Goal: Information Seeking & Learning: Learn about a topic

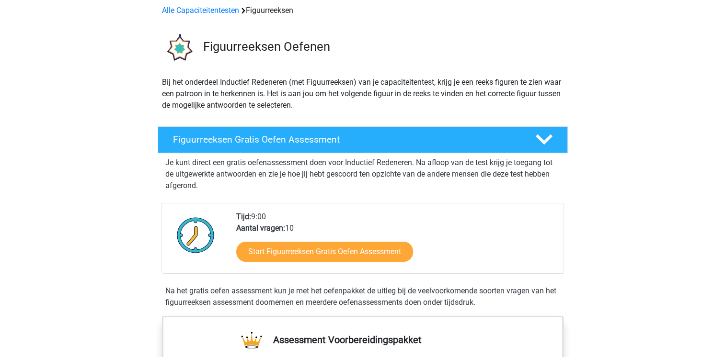
scroll to position [44, 0]
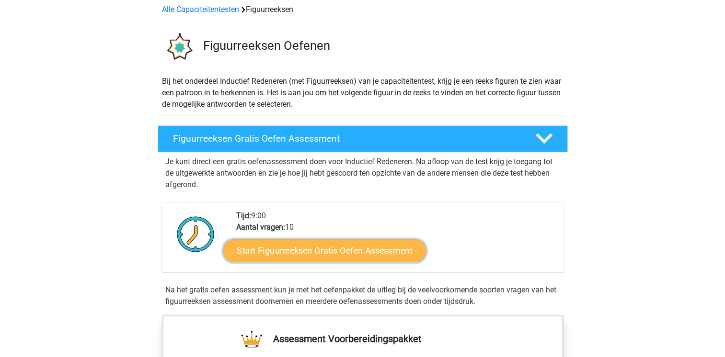
click at [342, 245] on link "Start Figuurreeksen Gratis Oefen Assessment" at bounding box center [324, 250] width 203 height 23
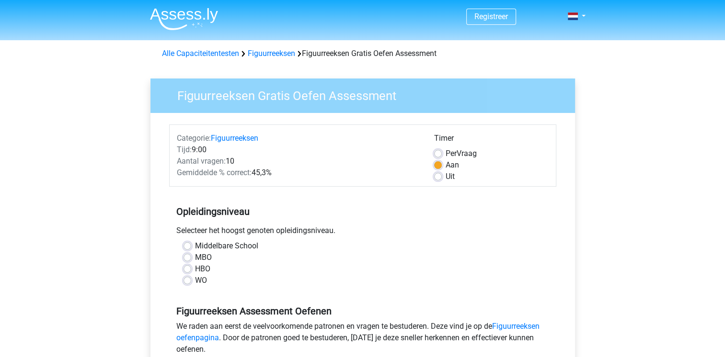
click at [445, 154] on label "Per Vraag" at bounding box center [460, 153] width 31 height 11
click at [439, 154] on input "Per Vraag" at bounding box center [438, 153] width 8 height 10
radio input "true"
click at [195, 248] on label "Middelbare School" at bounding box center [226, 245] width 63 height 11
click at [188, 248] on input "Middelbare School" at bounding box center [187, 245] width 8 height 10
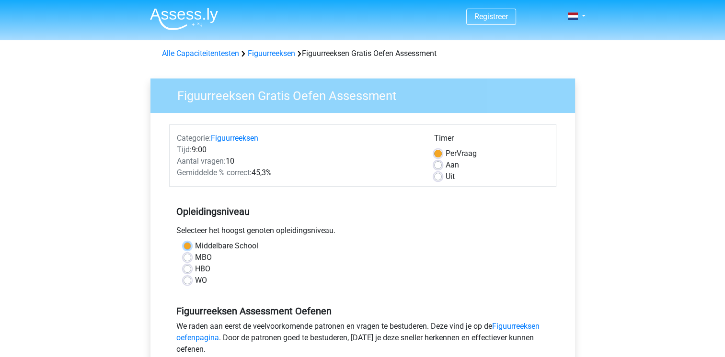
radio input "true"
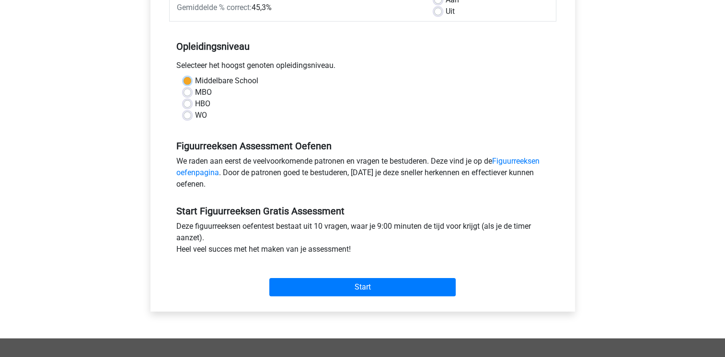
scroll to position [168, 0]
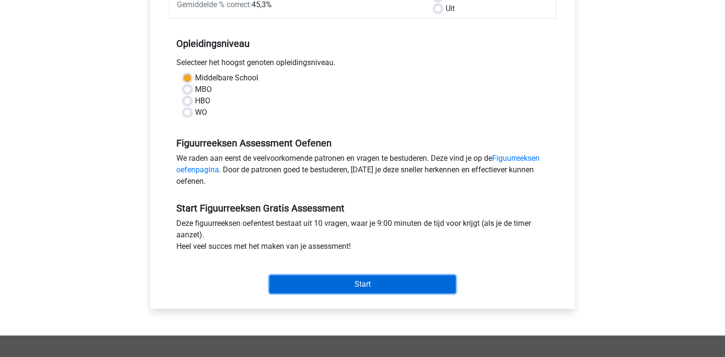
click at [381, 282] on input "Start" at bounding box center [362, 284] width 186 height 18
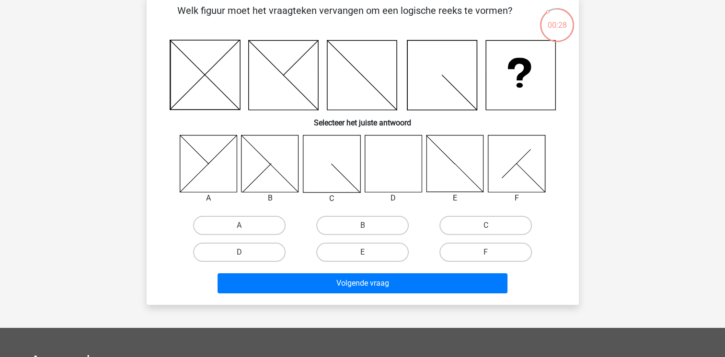
scroll to position [45, 0]
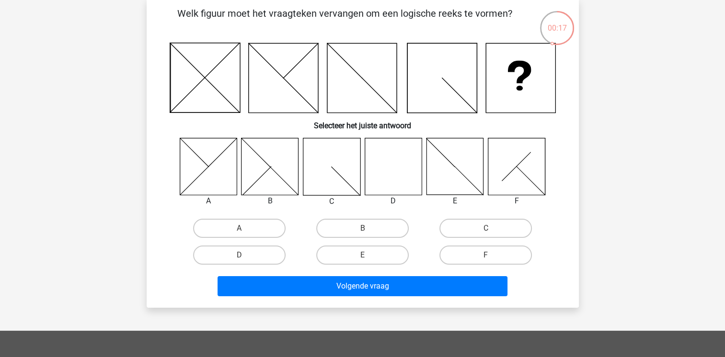
click at [390, 187] on icon at bounding box center [392, 166] width 57 height 57
click at [241, 246] on label "D" at bounding box center [239, 255] width 92 height 19
click at [241, 255] on input "D" at bounding box center [242, 258] width 6 height 6
radio input "true"
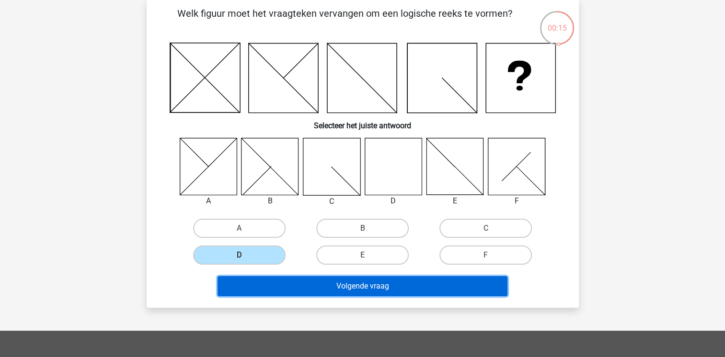
click at [363, 287] on button "Volgende vraag" at bounding box center [362, 286] width 290 height 20
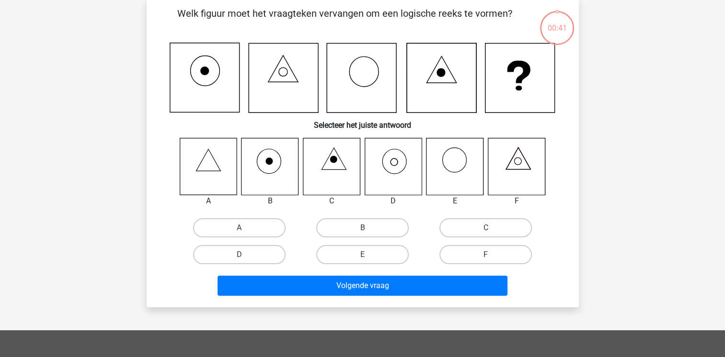
scroll to position [44, 0]
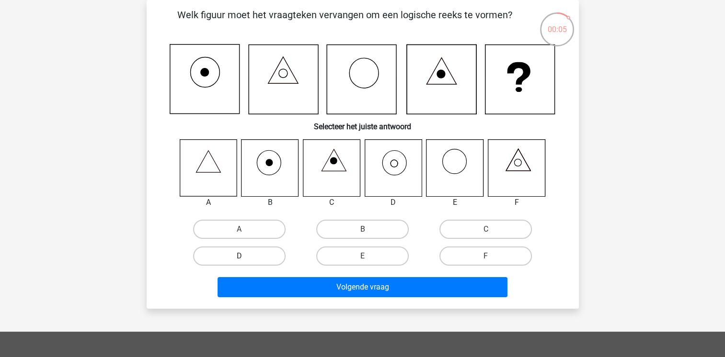
click at [258, 258] on label "D" at bounding box center [239, 256] width 92 height 19
click at [245, 258] on input "D" at bounding box center [242, 259] width 6 height 6
radio input "true"
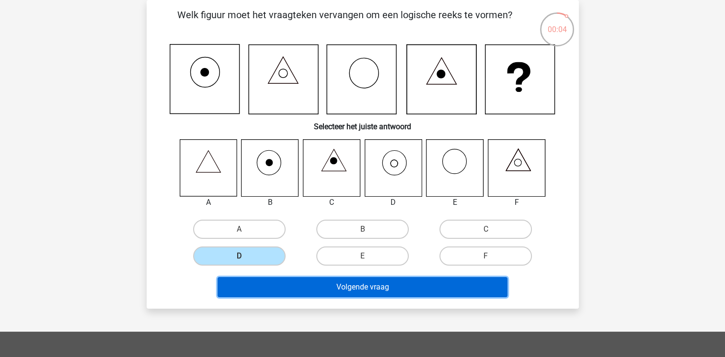
click at [353, 286] on button "Volgende vraag" at bounding box center [362, 287] width 290 height 20
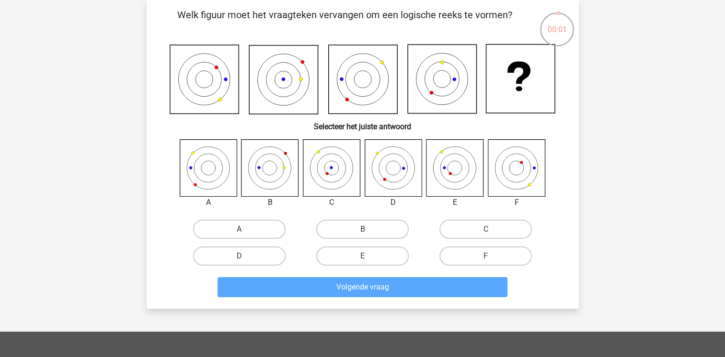
click at [363, 231] on input "B" at bounding box center [365, 232] width 6 height 6
radio input "true"
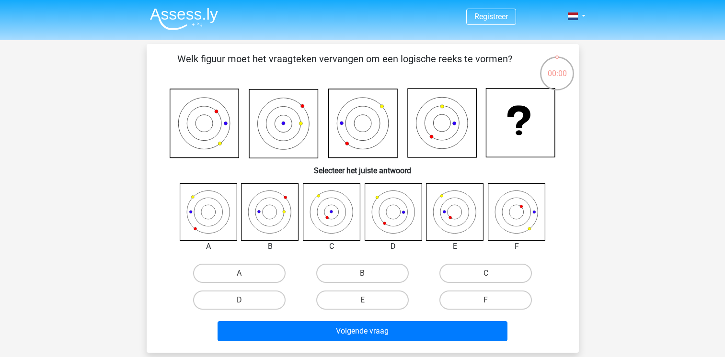
scroll to position [44, 0]
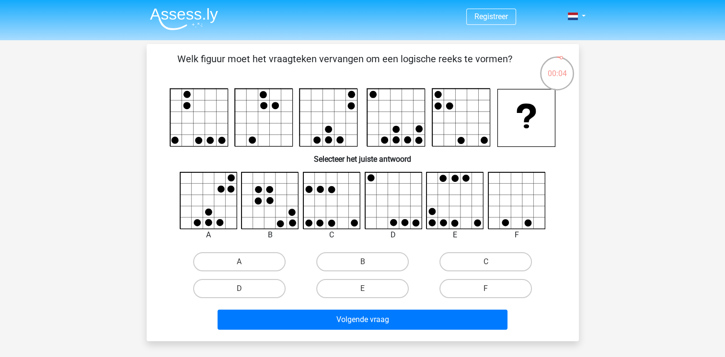
click at [239, 292] on input "D" at bounding box center [242, 292] width 6 height 6
radio input "true"
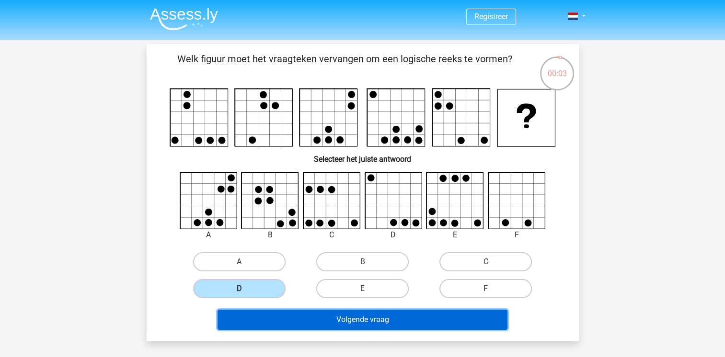
click at [315, 322] on button "Volgende vraag" at bounding box center [362, 320] width 290 height 20
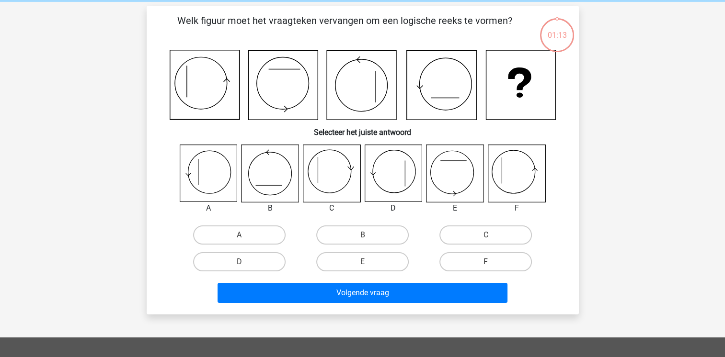
scroll to position [44, 0]
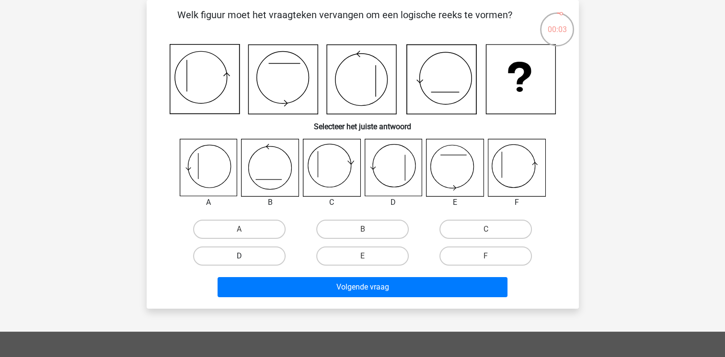
click at [234, 258] on label "D" at bounding box center [239, 256] width 92 height 19
click at [239, 258] on input "D" at bounding box center [242, 259] width 6 height 6
radio input "true"
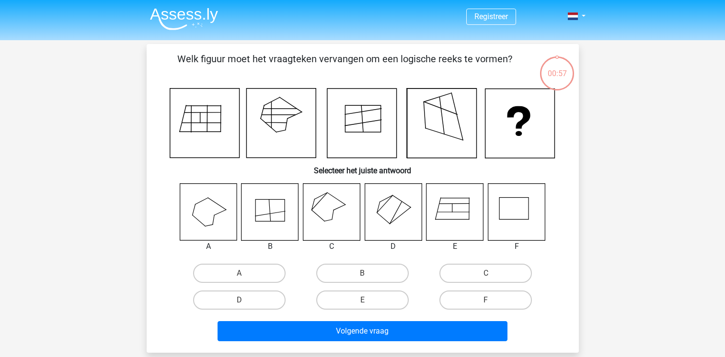
scroll to position [44, 0]
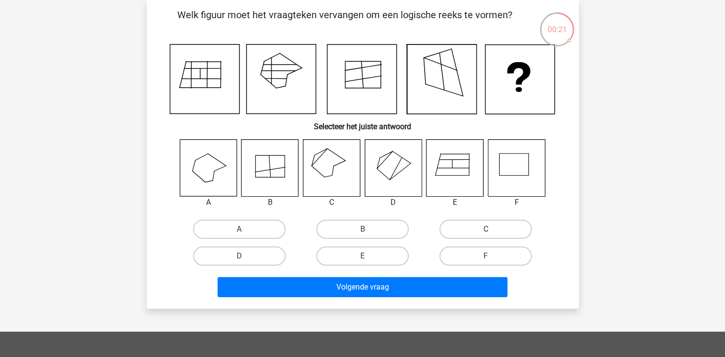
click at [479, 229] on label "C" at bounding box center [485, 229] width 92 height 19
click at [486, 229] on input "C" at bounding box center [489, 232] width 6 height 6
radio input "true"
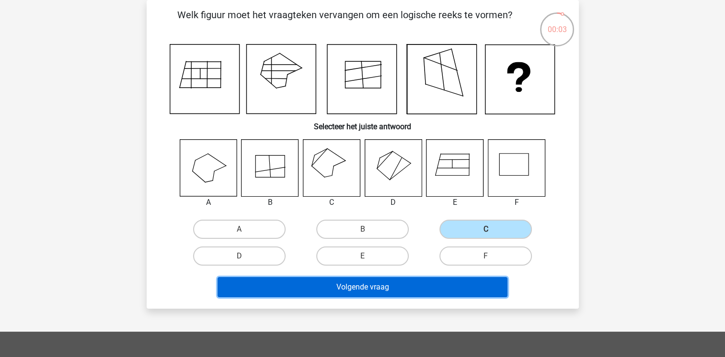
click at [334, 283] on button "Volgende vraag" at bounding box center [362, 287] width 290 height 20
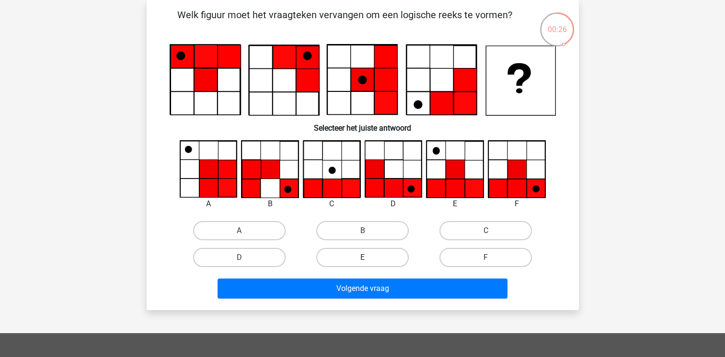
click at [337, 257] on label "E" at bounding box center [362, 257] width 92 height 19
click at [362, 258] on input "E" at bounding box center [365, 261] width 6 height 6
radio input "true"
click at [450, 254] on label "F" at bounding box center [485, 257] width 92 height 19
click at [486, 258] on input "F" at bounding box center [489, 261] width 6 height 6
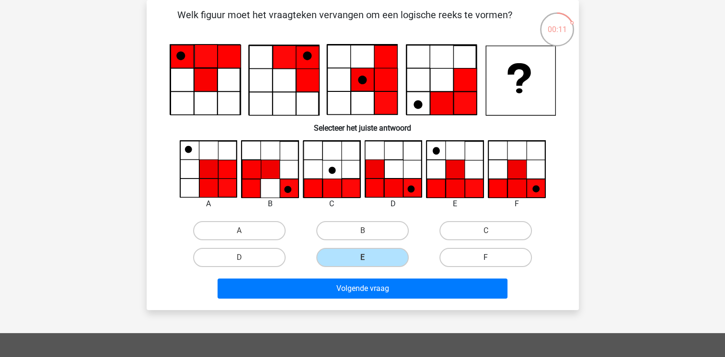
radio input "true"
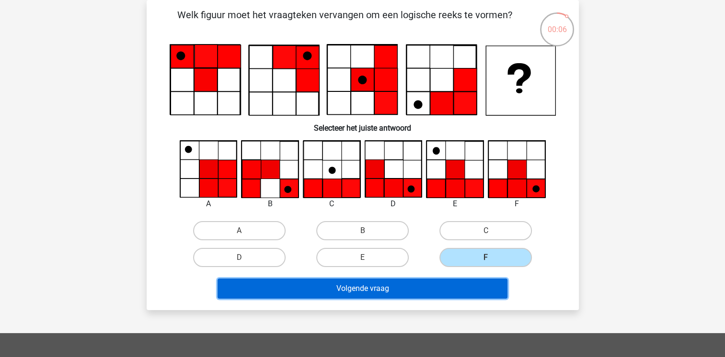
click at [360, 290] on button "Volgende vraag" at bounding box center [362, 289] width 290 height 20
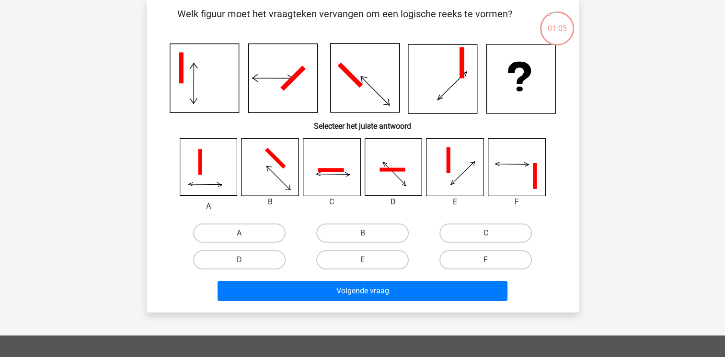
scroll to position [46, 0]
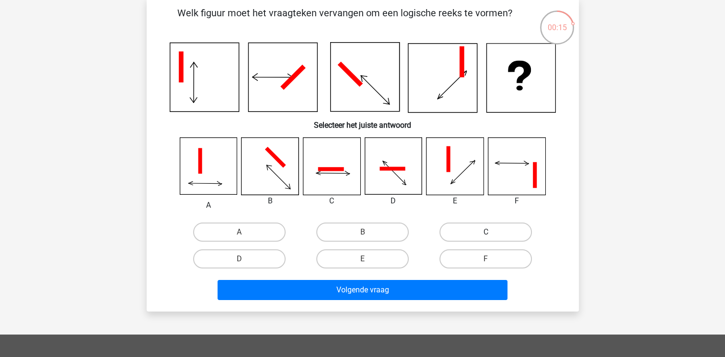
click at [452, 234] on label "C" at bounding box center [485, 232] width 92 height 19
click at [486, 234] on input "C" at bounding box center [489, 235] width 6 height 6
radio input "true"
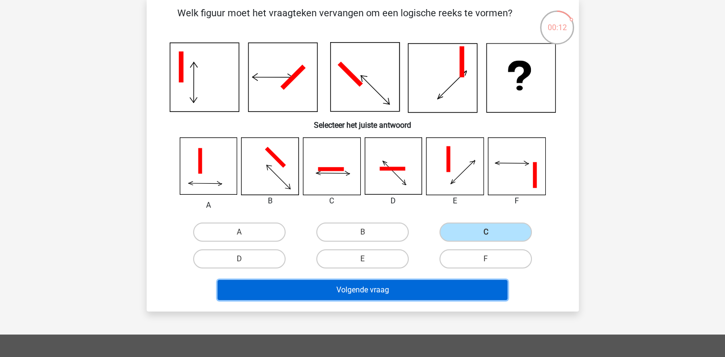
click at [364, 291] on button "Volgende vraag" at bounding box center [362, 290] width 290 height 20
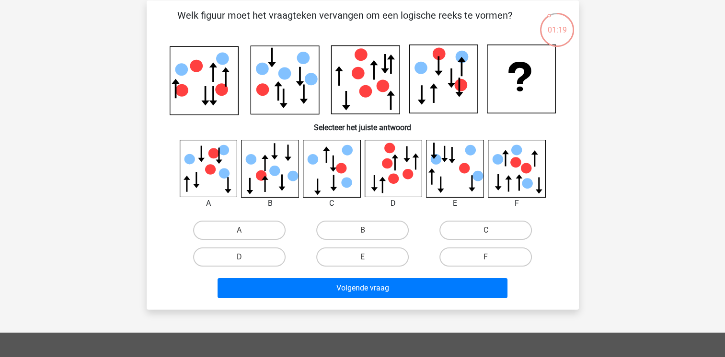
scroll to position [45, 0]
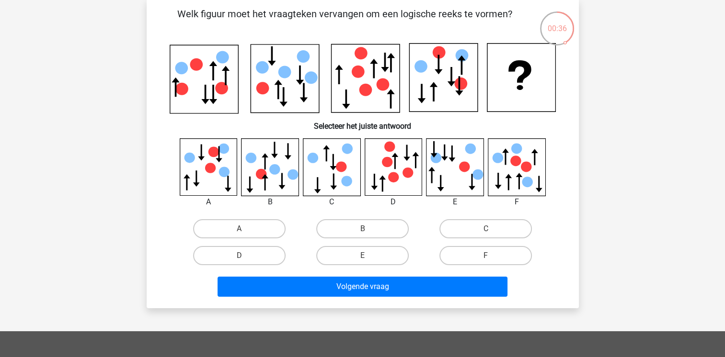
click at [328, 168] on icon at bounding box center [331, 166] width 57 height 57
click at [469, 225] on label "C" at bounding box center [485, 228] width 92 height 19
click at [486, 229] on input "C" at bounding box center [489, 232] width 6 height 6
radio input "true"
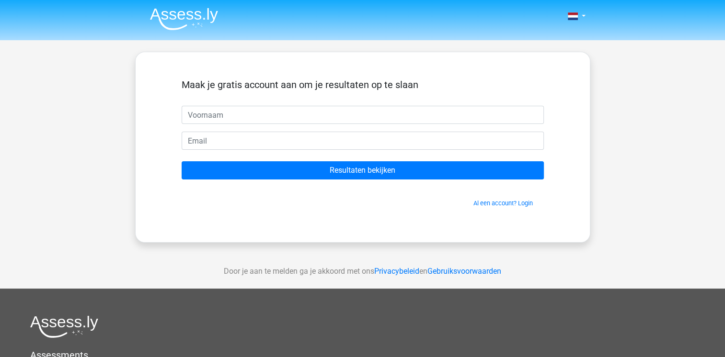
click at [234, 112] on input "text" at bounding box center [363, 115] width 362 height 18
type input "ali"
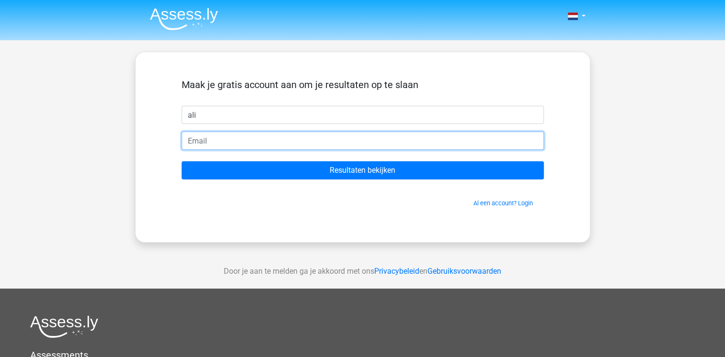
click at [213, 141] on input "email" at bounding box center [363, 141] width 362 height 18
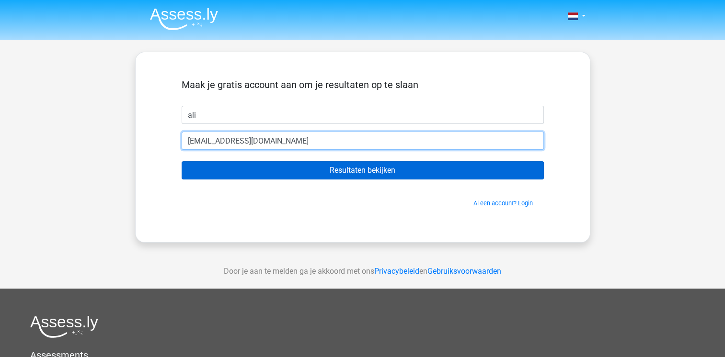
type input "[EMAIL_ADDRESS][DOMAIN_NAME]"
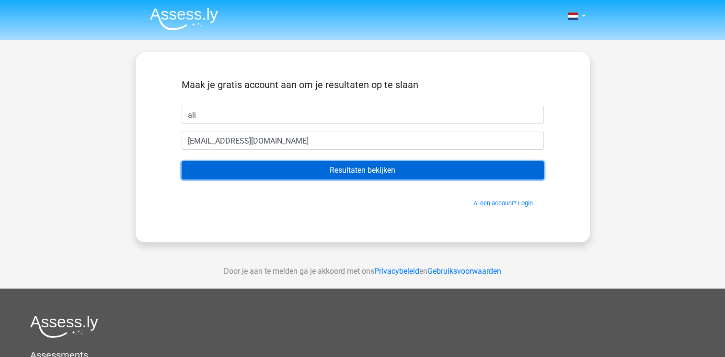
click at [337, 170] on input "Resultaten bekijken" at bounding box center [363, 170] width 362 height 18
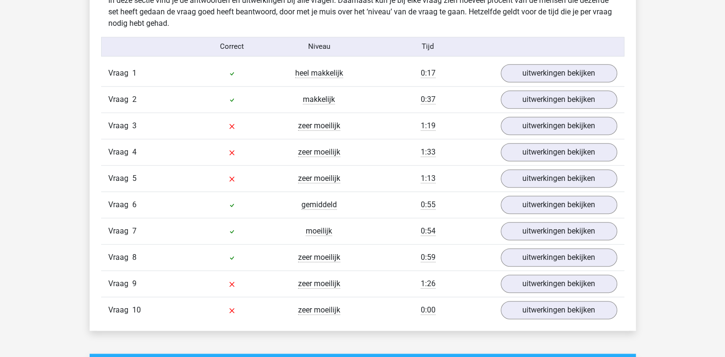
scroll to position [747, 0]
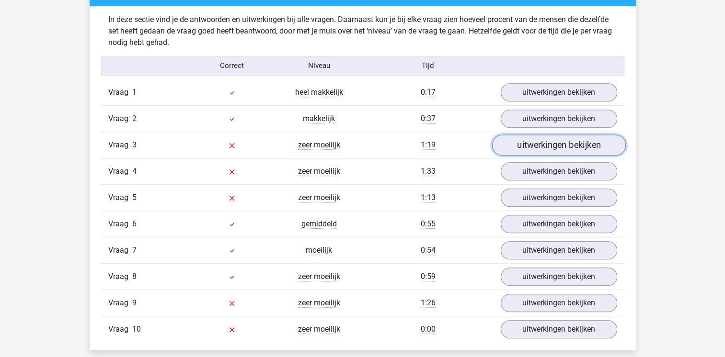
click at [545, 152] on link "uitwerkingen bekijken" at bounding box center [558, 145] width 134 height 21
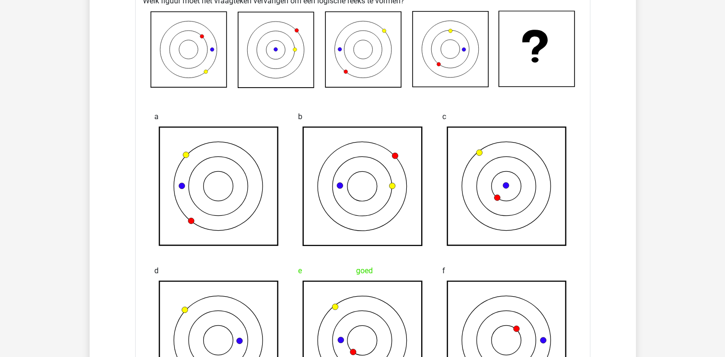
scroll to position [932, 0]
